Goal: Task Accomplishment & Management: Use online tool/utility

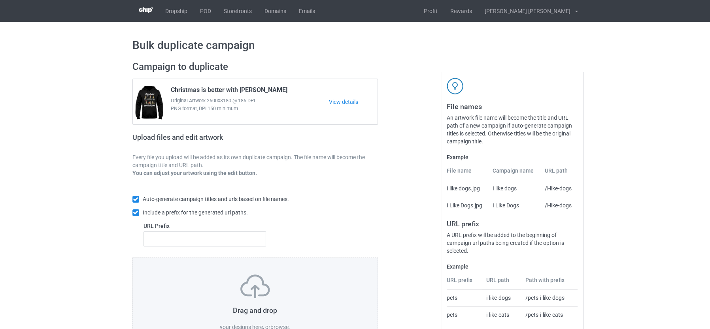
click at [275, 324] on label "browse" at bounding box center [279, 327] width 18 height 6
click at [0, 0] on input "browse" at bounding box center [0, 0] width 0 height 0
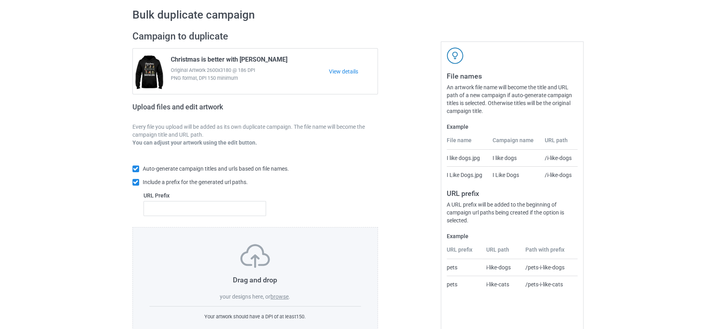
scroll to position [52, 0]
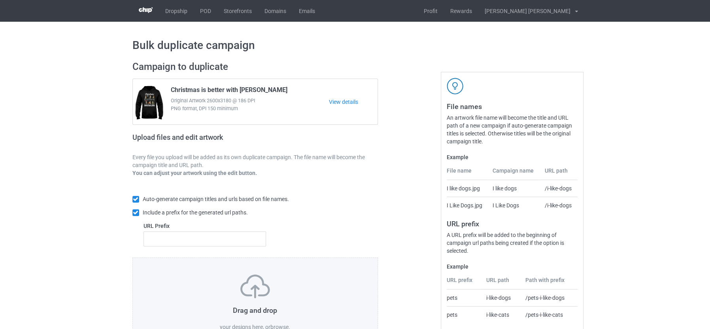
click at [284, 324] on label "browse" at bounding box center [279, 327] width 18 height 6
click at [0, 0] on input "browse" at bounding box center [0, 0] width 0 height 0
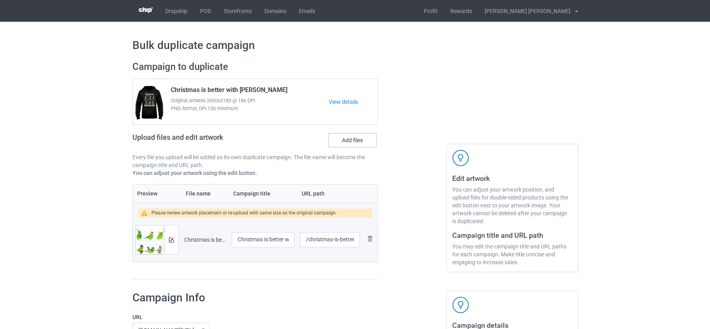
click at [354, 142] on label "Add files" at bounding box center [352, 140] width 49 height 14
click at [0, 0] on input "Add files" at bounding box center [0, 0] width 0 height 0
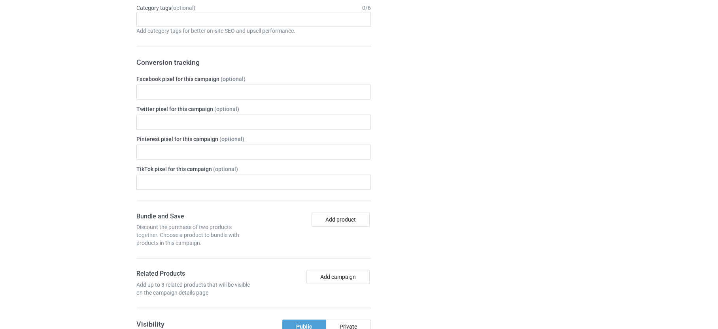
scroll to position [195, 0]
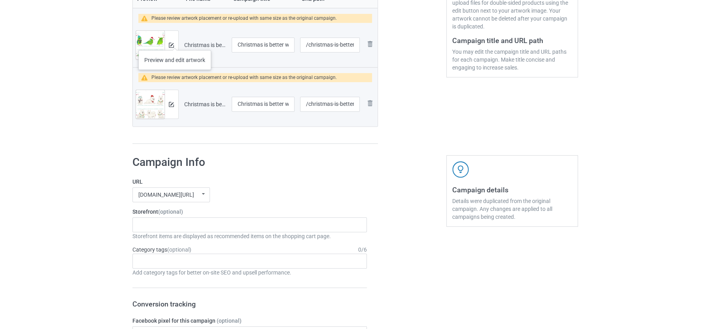
click at [175, 42] on div at bounding box center [171, 45] width 14 height 28
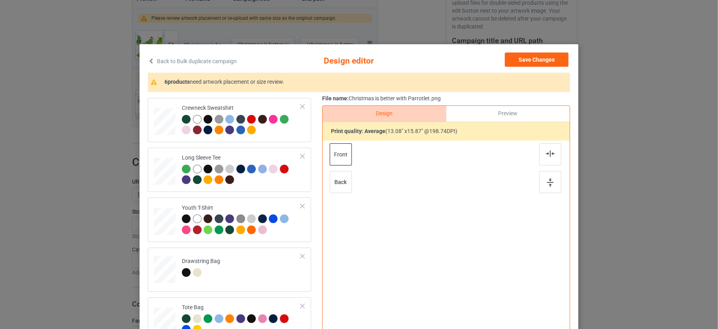
scroll to position [632, 0]
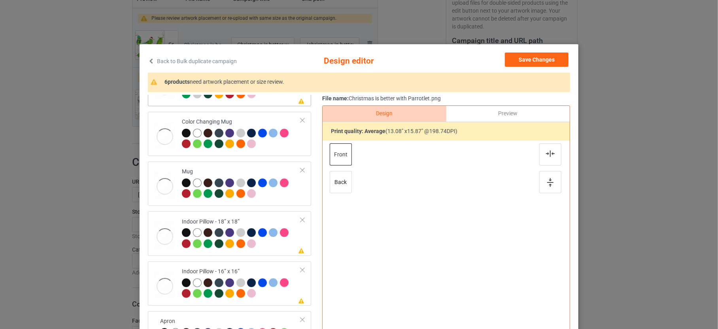
click at [261, 96] on div at bounding box center [241, 90] width 119 height 22
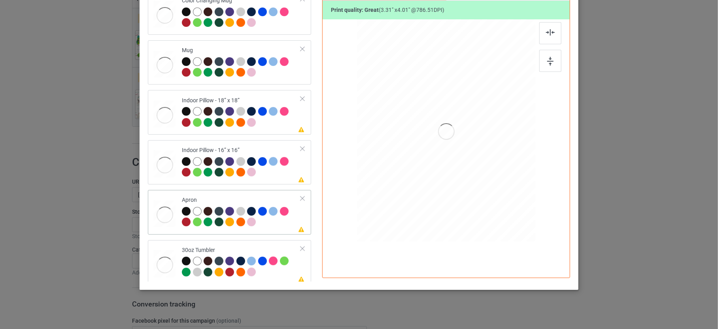
scroll to position [126, 0]
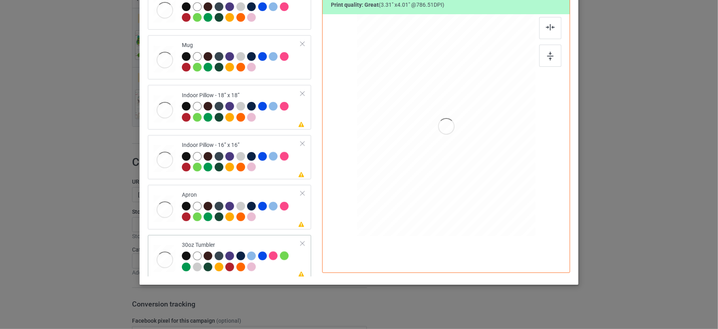
click at [274, 260] on div at bounding box center [241, 263] width 119 height 22
click at [277, 212] on div at bounding box center [241, 213] width 119 height 22
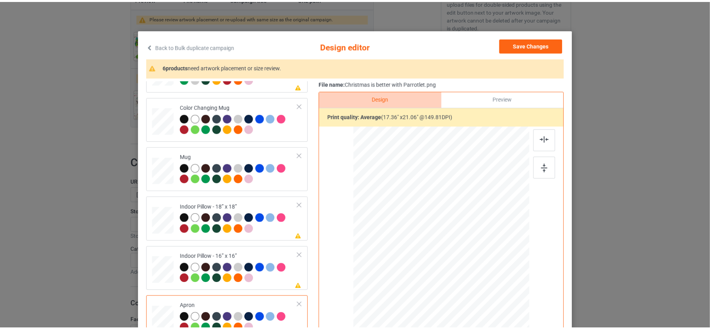
scroll to position [0, 0]
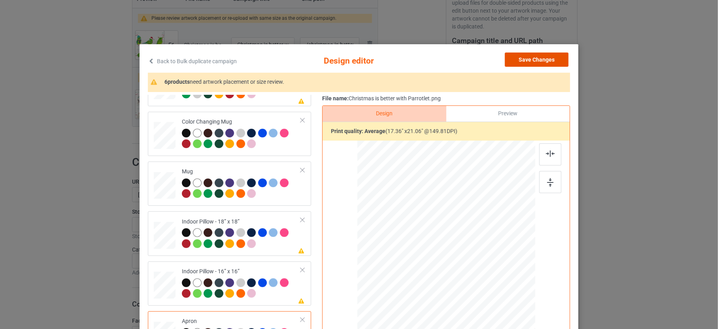
click at [519, 58] on button "Save Changes" at bounding box center [537, 60] width 64 height 14
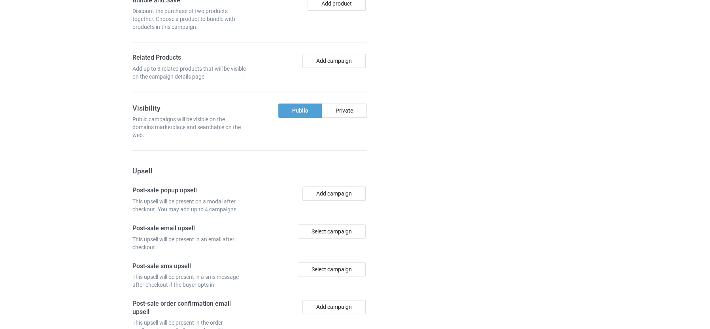
scroll to position [738, 0]
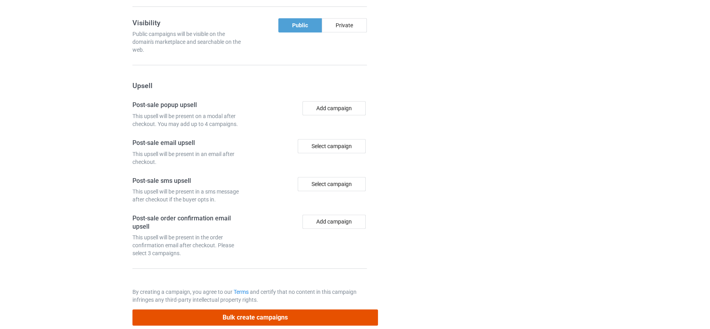
click at [316, 309] on button "Bulk create campaigns" at bounding box center [255, 317] width 246 height 16
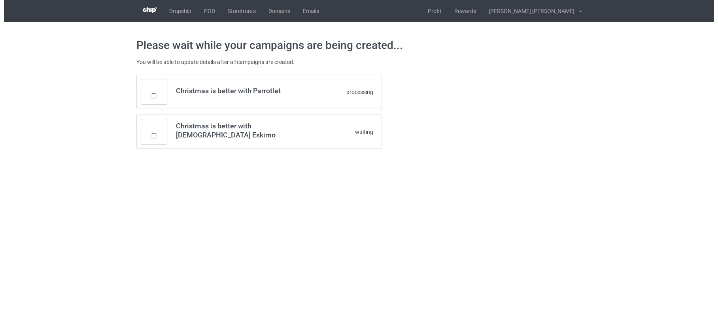
scroll to position [0, 0]
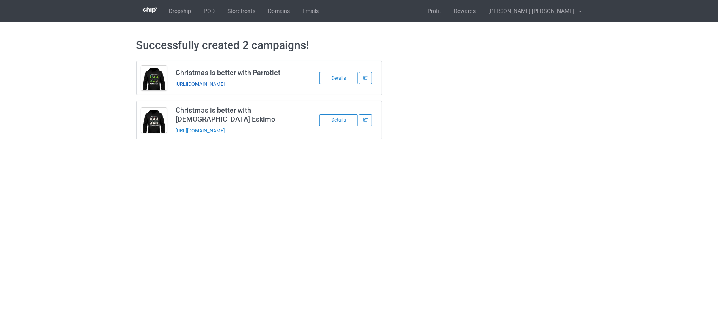
click at [224, 83] on link "https://www.teechip.com/christmas-is-better-with-parrotlet" at bounding box center [199, 84] width 49 height 6
click at [224, 128] on link "https://www.teechip.com/christmas-is-better-with-american-eskimo" at bounding box center [199, 131] width 49 height 6
click at [212, 7] on link "POD" at bounding box center [210, 11] width 24 height 22
